Goal: Find specific page/section: Find specific page/section

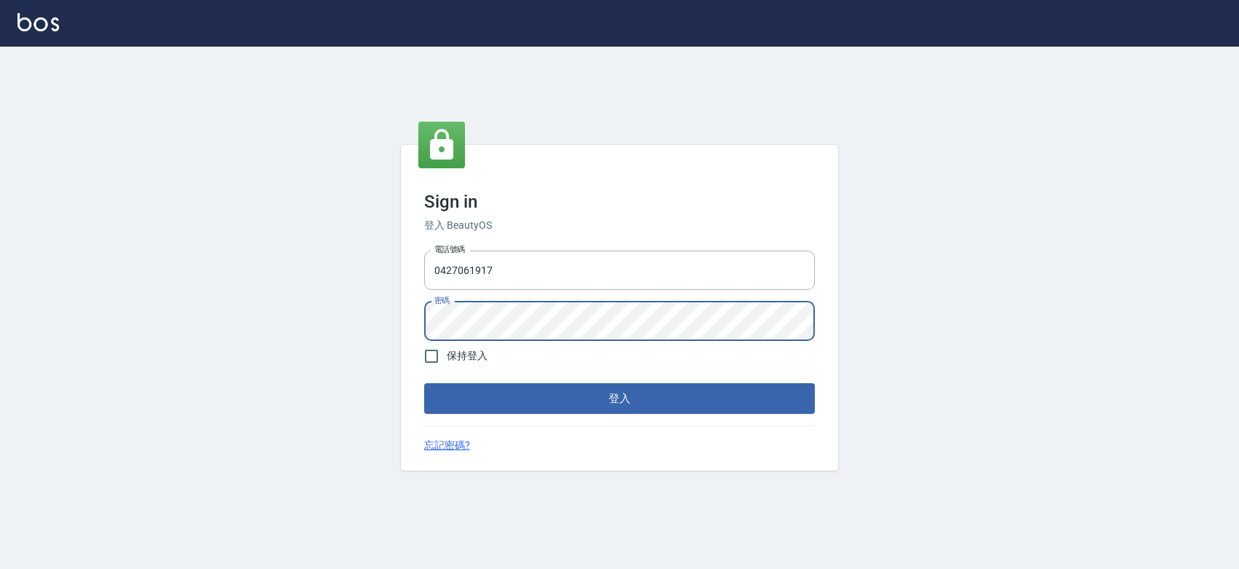
drag, startPoint x: 192, startPoint y: 66, endPoint x: 496, endPoint y: 74, distance: 304.0
click at [318, 82] on div "Sign in 登入 BeautyOS 電話號碼 [PHONE_NUMBER] 電話號碼 密碼 密碼 保持登入 登入 忘記密碼?" at bounding box center [619, 284] width 1239 height 569
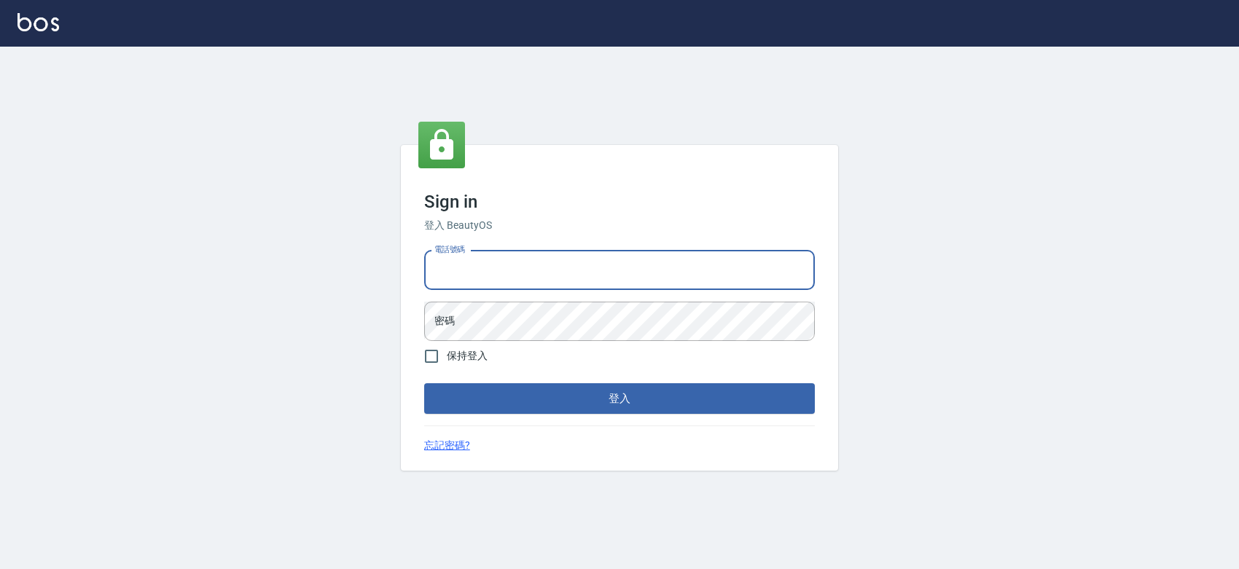
click at [471, 267] on input "電話號碼" at bounding box center [619, 270] width 391 height 39
type input "0427061917"
drag, startPoint x: 490, startPoint y: 261, endPoint x: 361, endPoint y: 255, distance: 129.1
click at [354, 257] on div "Sign in 登入 BeautyOS 電話號碼 [PHONE_NUMBER] 電話號碼 密碼 密碼 保持登入 登入 忘記密碼?" at bounding box center [619, 308] width 1239 height 523
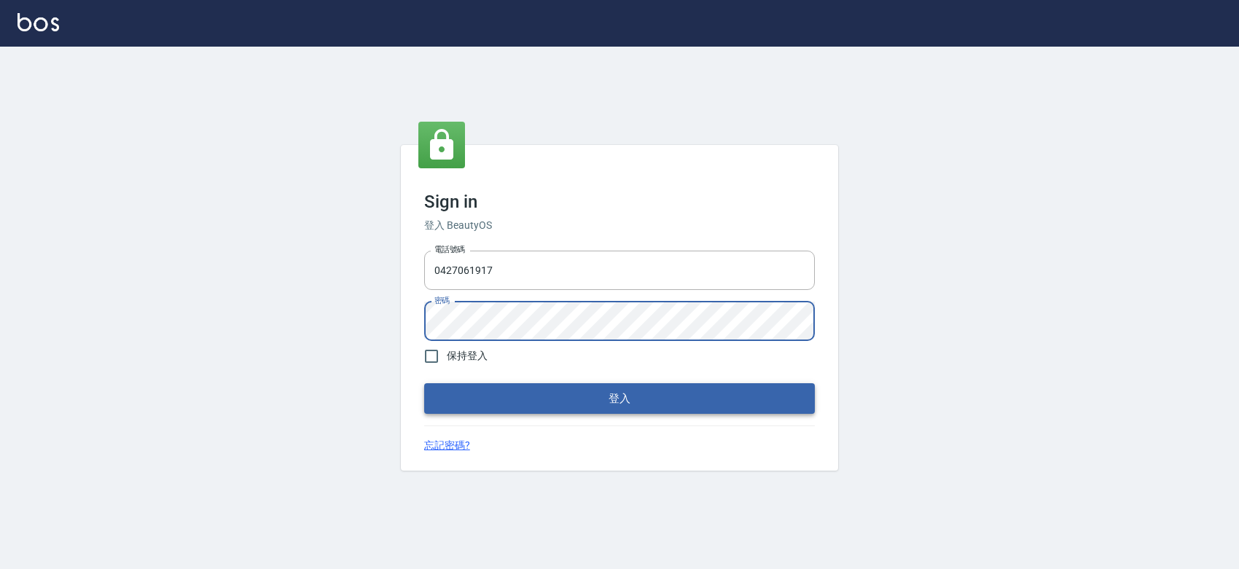
click at [614, 394] on button "登入" at bounding box center [619, 398] width 391 height 31
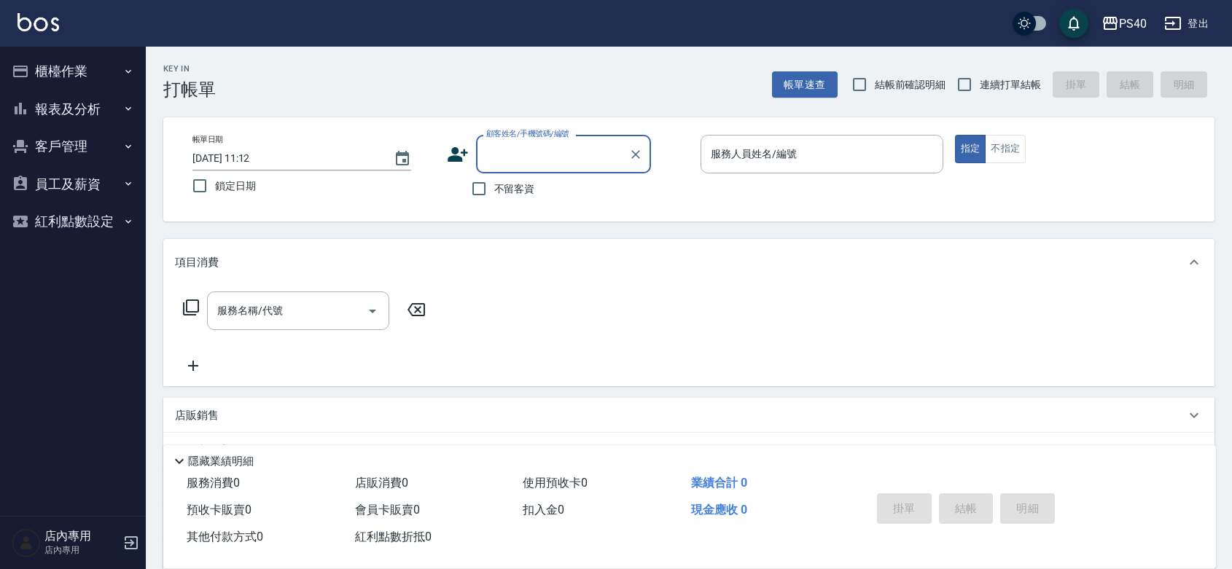
click at [90, 109] on button "報表及分析" at bounding box center [73, 109] width 134 height 38
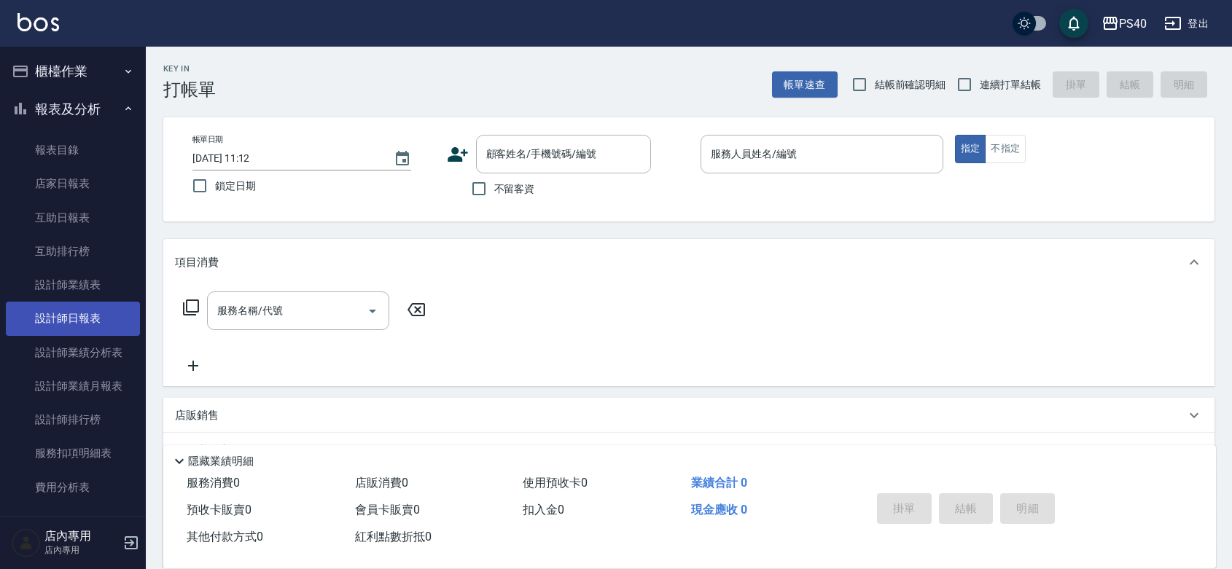
click at [87, 312] on link "設計師日報表" at bounding box center [73, 319] width 134 height 34
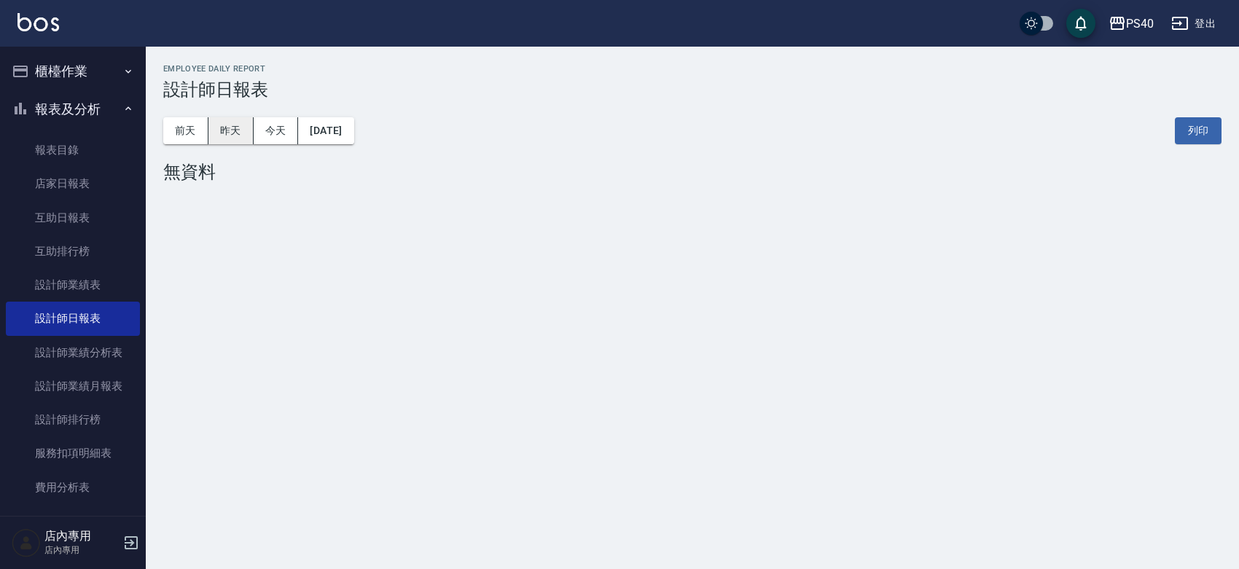
click at [230, 133] on button "昨天" at bounding box center [230, 130] width 45 height 27
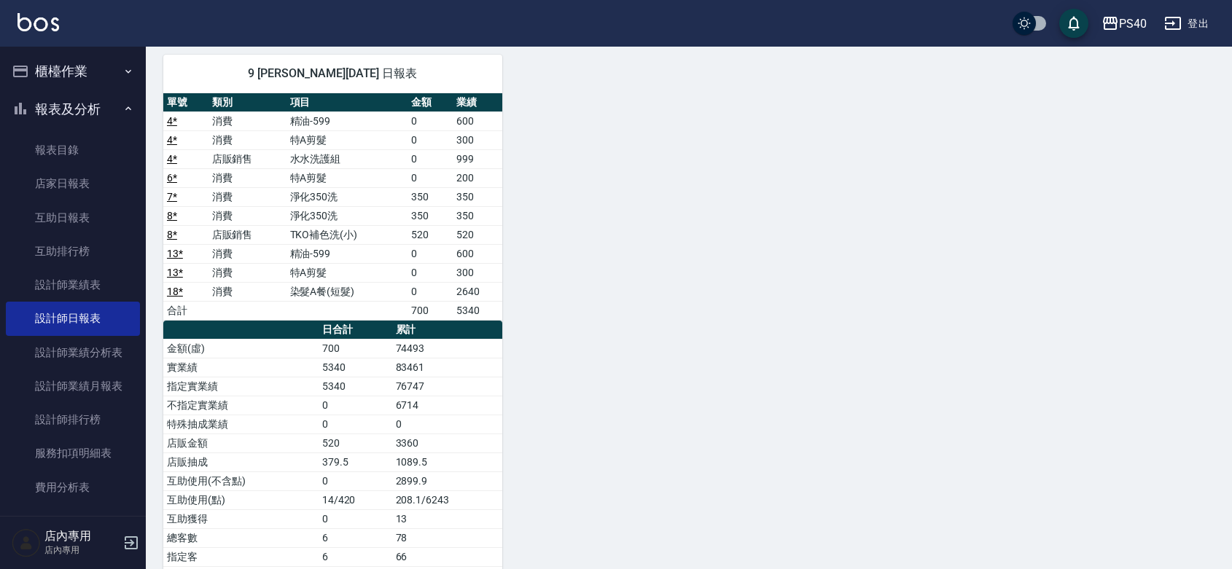
scroll to position [638, 0]
